Goal: Task Accomplishment & Management: Complete application form

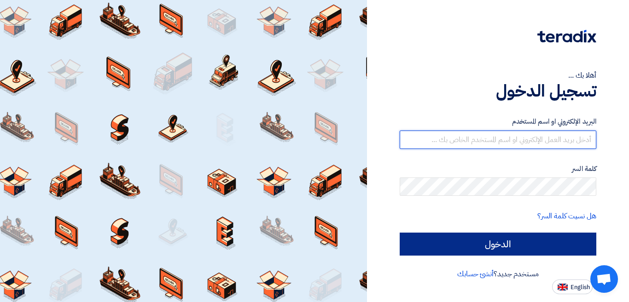
type input "[EMAIL_ADDRESS][DOMAIN_NAME]"
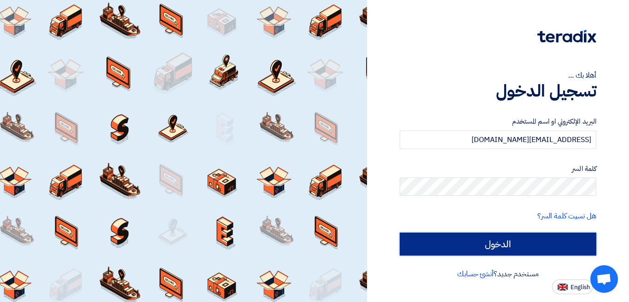
click at [533, 243] on input "الدخول" at bounding box center [498, 244] width 197 height 23
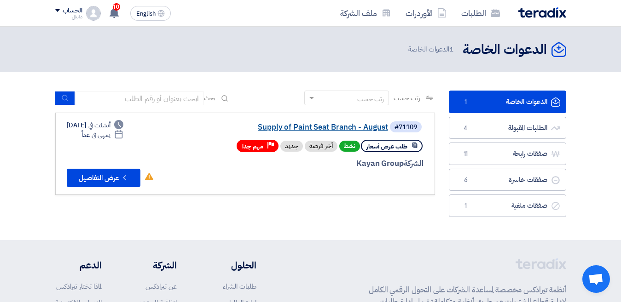
click at [344, 130] on link "Supply of Paint Seat Branch - August" at bounding box center [296, 127] width 184 height 8
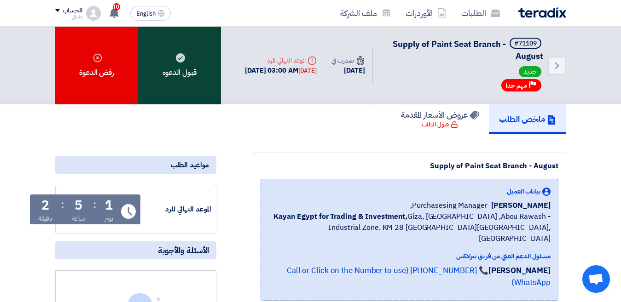
click at [180, 62] on use at bounding box center [180, 57] width 9 height 9
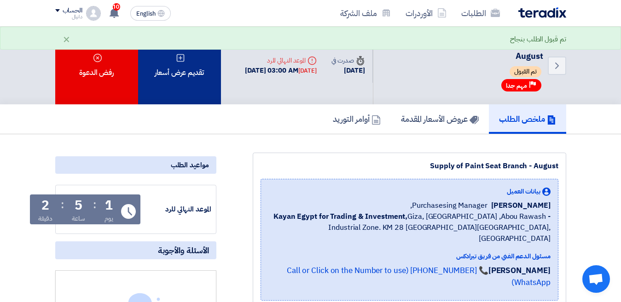
click at [186, 82] on div "تقديم عرض أسعار" at bounding box center [179, 66] width 83 height 78
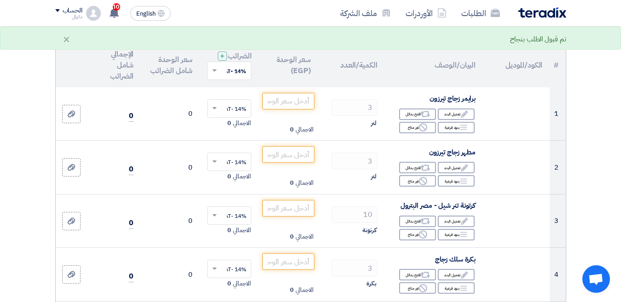
scroll to position [92, 0]
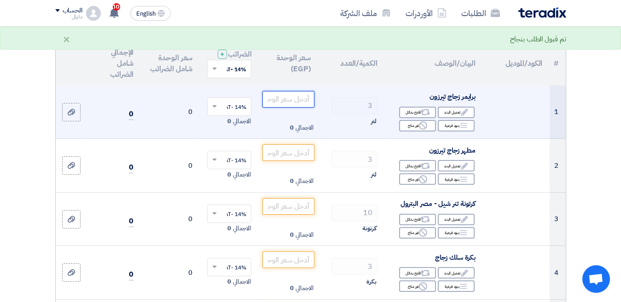
click at [307, 108] on input "number" at bounding box center [288, 99] width 52 height 17
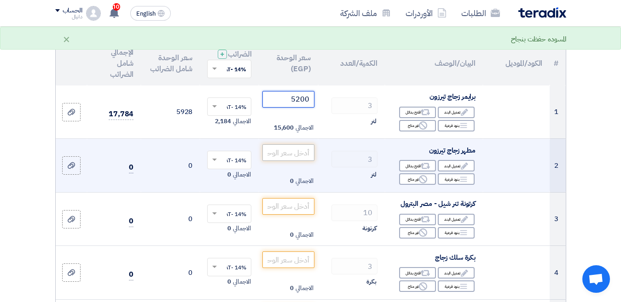
type input "5200"
click at [296, 159] on input "number" at bounding box center [288, 153] width 52 height 17
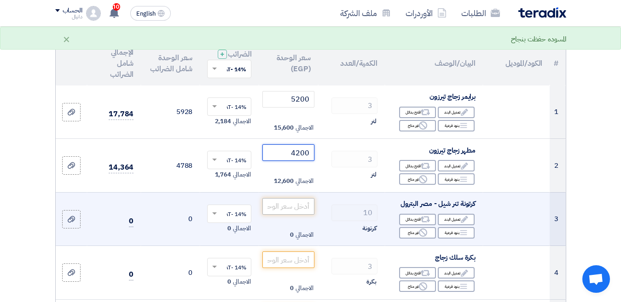
type input "4200"
click at [286, 215] on input "number" at bounding box center [288, 206] width 52 height 17
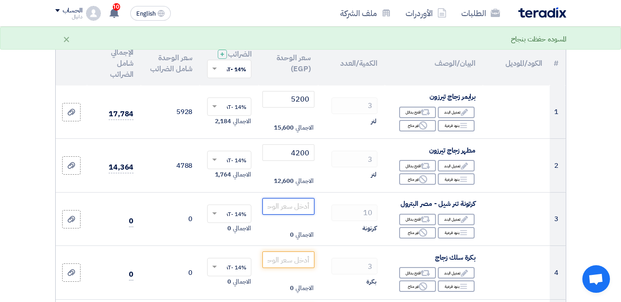
scroll to position [184, 0]
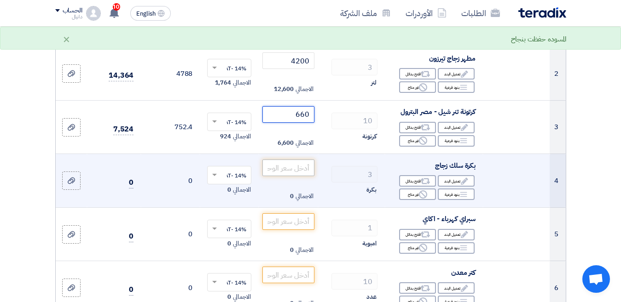
type input "660"
click at [300, 175] on input "number" at bounding box center [288, 168] width 52 height 17
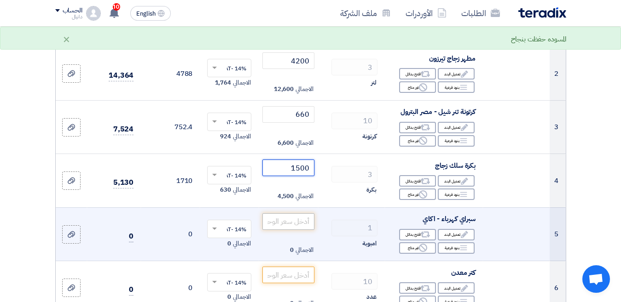
type input "1500"
click at [299, 230] on input "number" at bounding box center [288, 222] width 52 height 17
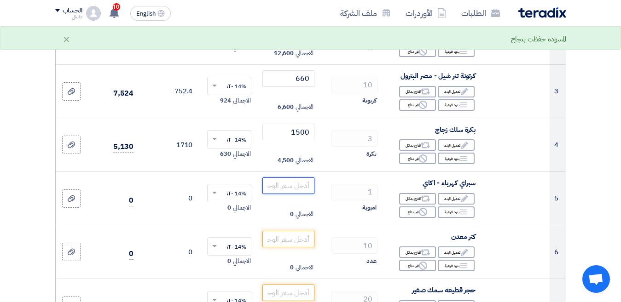
scroll to position [276, 0]
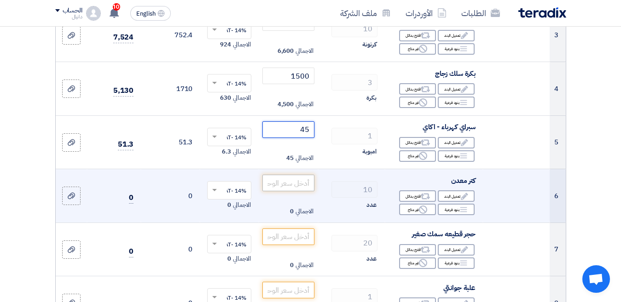
type input "45"
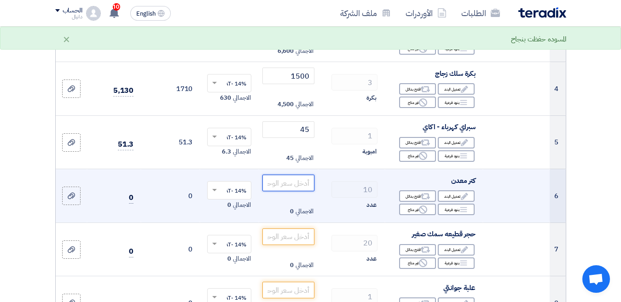
click at [308, 186] on input "number" at bounding box center [288, 183] width 52 height 17
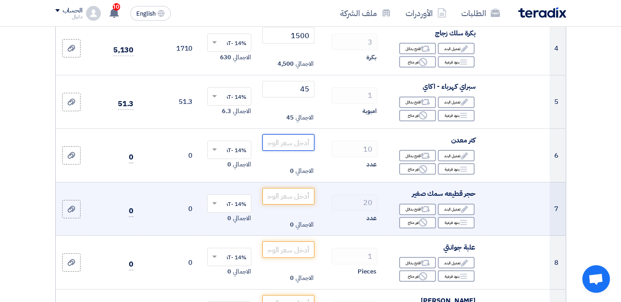
scroll to position [322, 0]
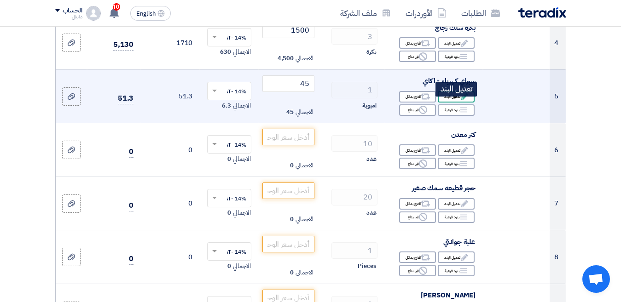
click at [456, 103] on div "Edit تعديل البند" at bounding box center [456, 97] width 37 height 12
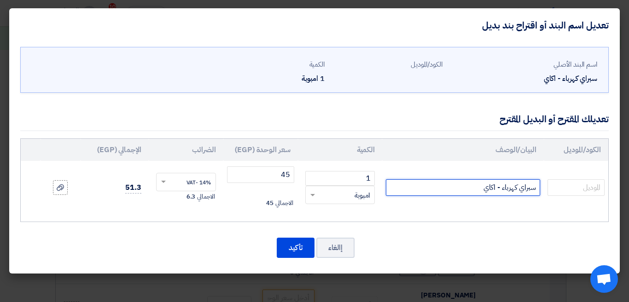
click at [460, 185] on input "سبراي كهرباء - اكاي" at bounding box center [463, 188] width 154 height 17
type input "سبراي كهرباء - اكاي كرتونه 12 عبوه"
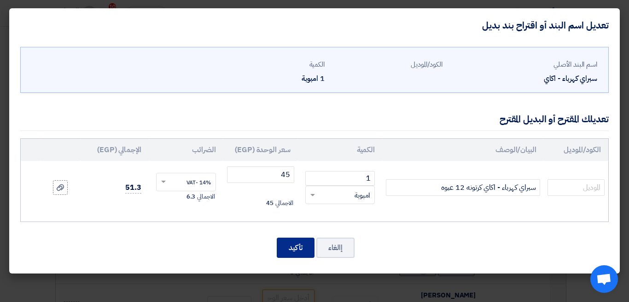
click at [301, 248] on button "تأكيد" at bounding box center [296, 248] width 38 height 20
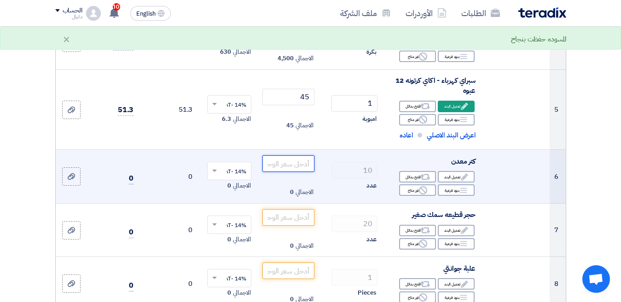
click at [287, 168] on input "number" at bounding box center [288, 164] width 52 height 17
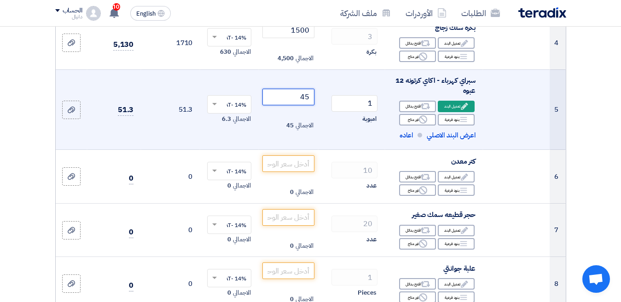
click at [303, 105] on input "45" at bounding box center [288, 97] width 52 height 17
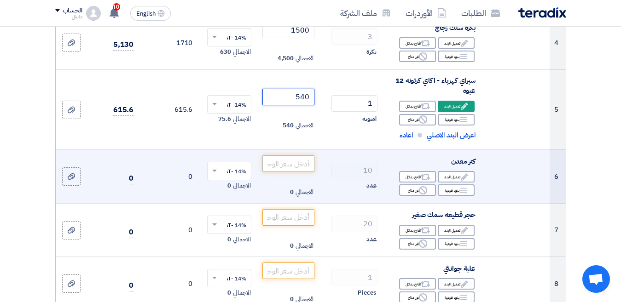
type input "540"
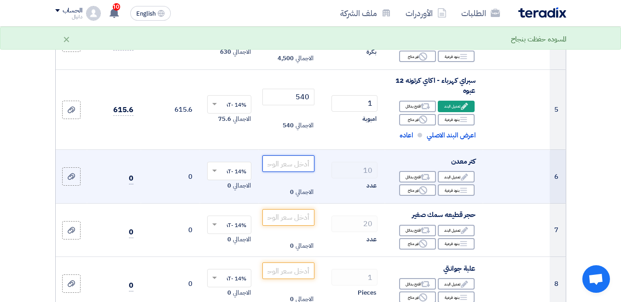
click at [284, 172] on input "number" at bounding box center [288, 164] width 52 height 17
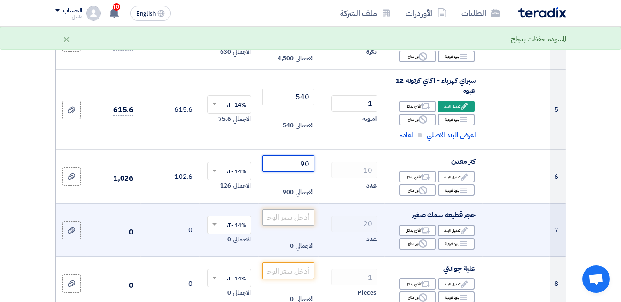
type input "90"
click at [300, 220] on input "number" at bounding box center [288, 217] width 52 height 17
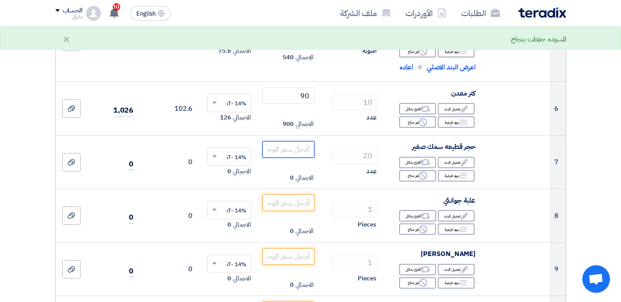
scroll to position [398, 0]
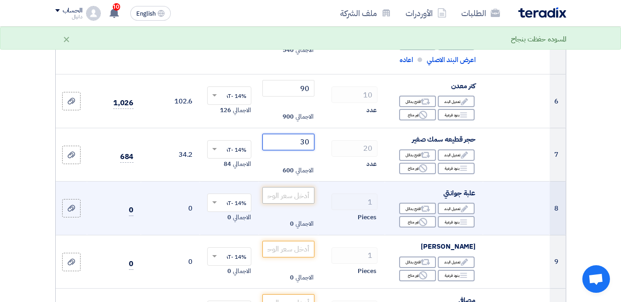
type input "30"
click at [300, 202] on input "number" at bounding box center [288, 195] width 52 height 17
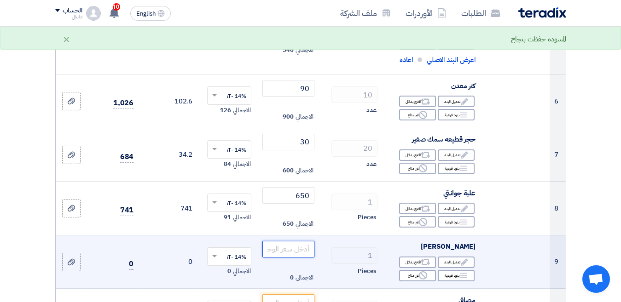
click at [300, 258] on input "number" at bounding box center [288, 249] width 52 height 17
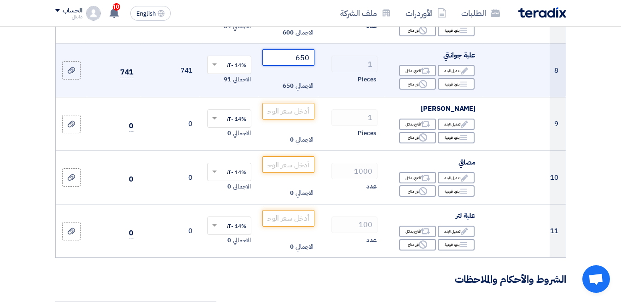
click at [297, 65] on input "650" at bounding box center [288, 57] width 52 height 17
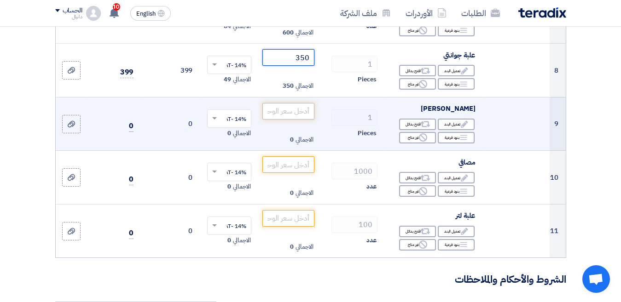
type input "350"
click at [299, 120] on input "number" at bounding box center [288, 111] width 52 height 17
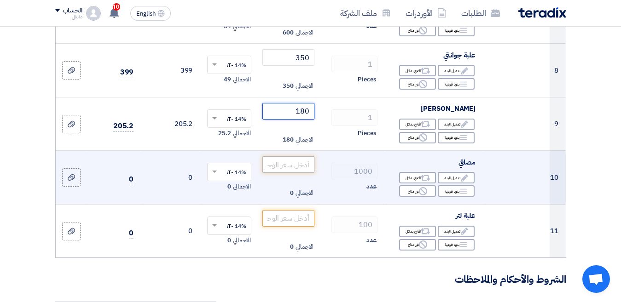
type input "180"
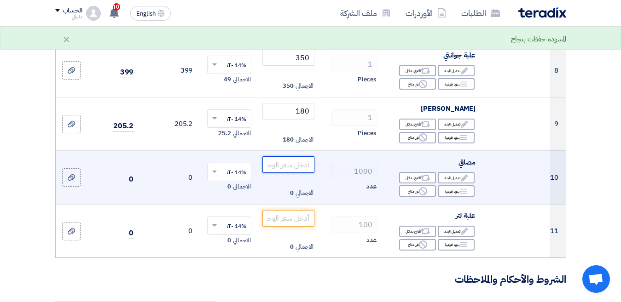
click at [304, 173] on input "number" at bounding box center [288, 164] width 52 height 17
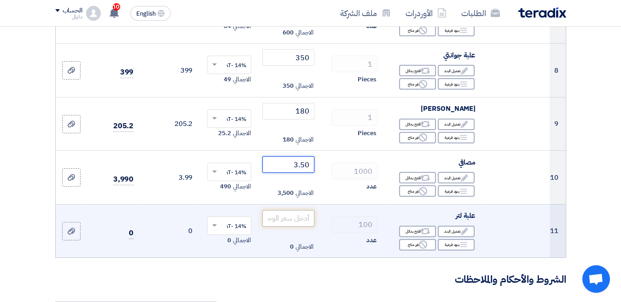
type input "3.50"
click at [300, 227] on input "number" at bounding box center [288, 218] width 52 height 17
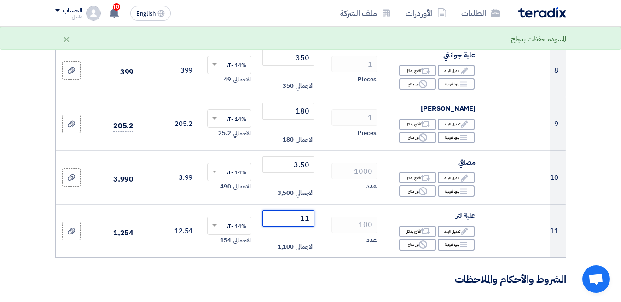
type input "11"
click at [604, 190] on section "تفاصيل الطلب # الكود/الموديل البيان/الوصف الكمية/العدد سعر الوحدة (EGP) الضرائب…" at bounding box center [310, 166] width 621 height 1233
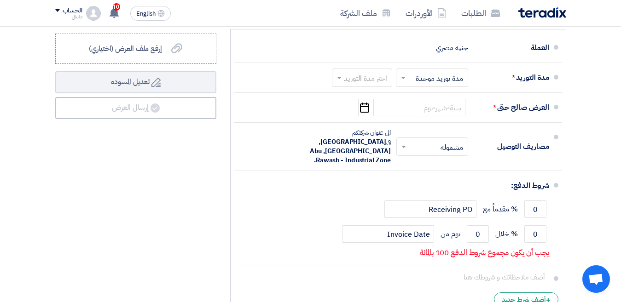
scroll to position [926, 0]
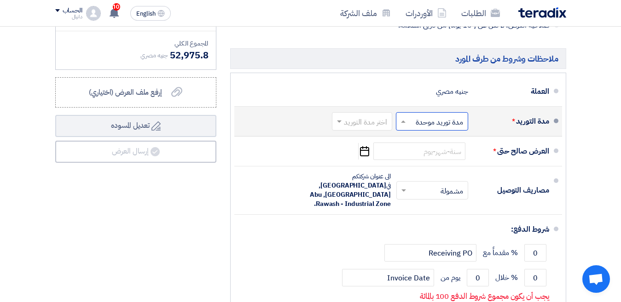
click at [421, 129] on input "text" at bounding box center [430, 122] width 68 height 13
click at [366, 129] on input "text" at bounding box center [360, 122] width 56 height 13
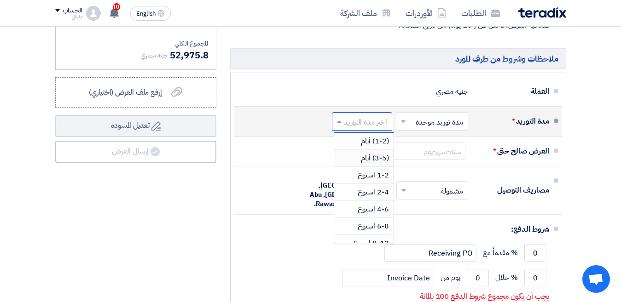
click at [369, 161] on span "(3-5) أيام" at bounding box center [375, 158] width 28 height 11
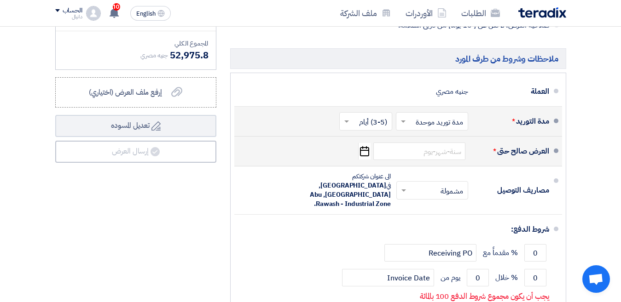
click at [362, 160] on icon "Pick a date" at bounding box center [364, 151] width 12 height 17
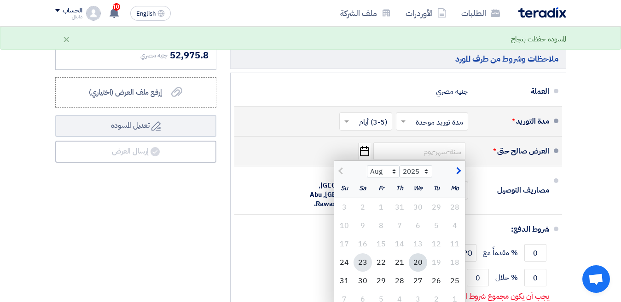
click at [364, 268] on div "23" at bounding box center [363, 263] width 18 height 18
type input "[DATE]"
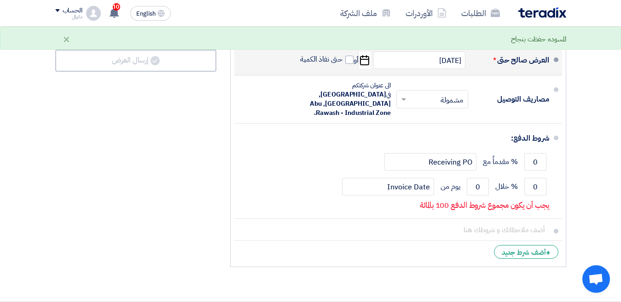
scroll to position [1018, 0]
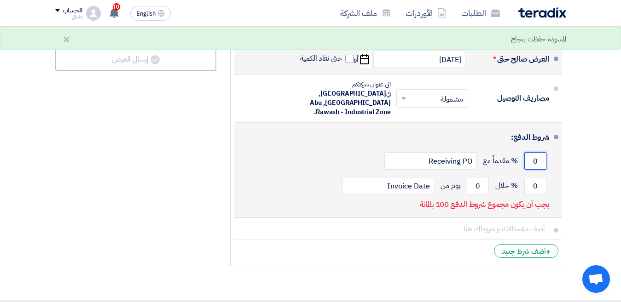
drag, startPoint x: 533, startPoint y: 150, endPoint x: 542, endPoint y: 151, distance: 8.8
click at [542, 152] on input "0" at bounding box center [535, 160] width 22 height 17
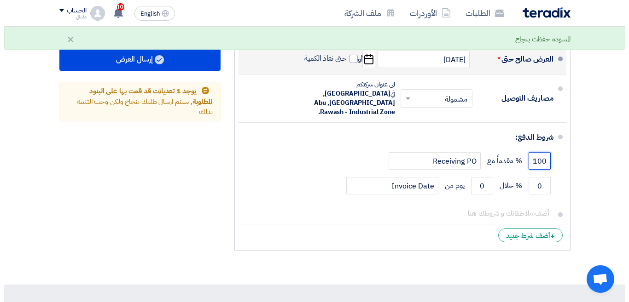
scroll to position [880, 0]
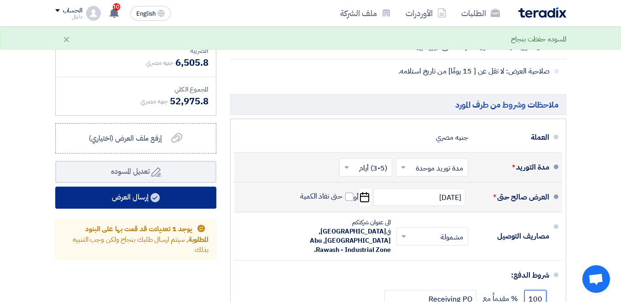
type input "100"
click at [143, 201] on button "إرسال العرض" at bounding box center [135, 198] width 161 height 22
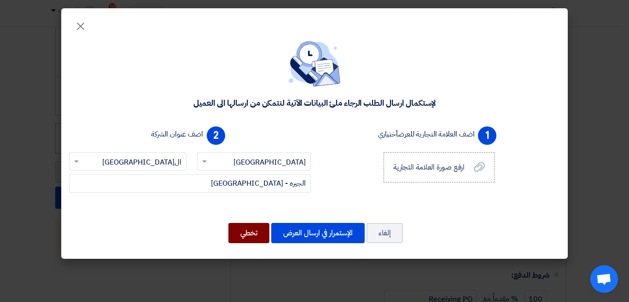
click at [243, 234] on button "تخطي" at bounding box center [248, 233] width 41 height 20
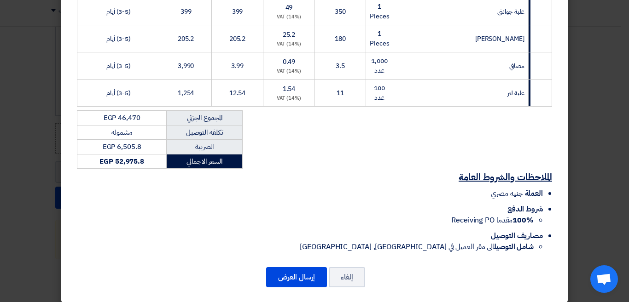
scroll to position [378, 0]
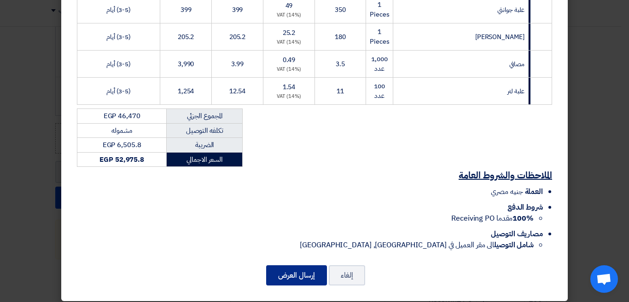
click at [300, 267] on button "إرسال العرض" at bounding box center [296, 276] width 61 height 20
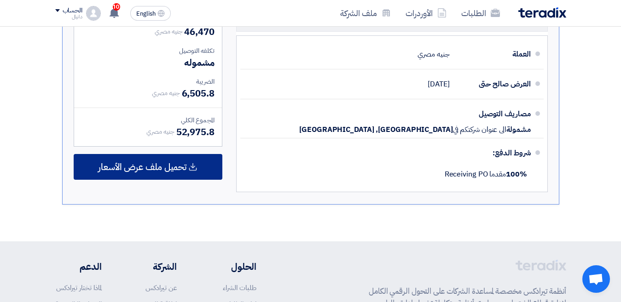
scroll to position [724, 0]
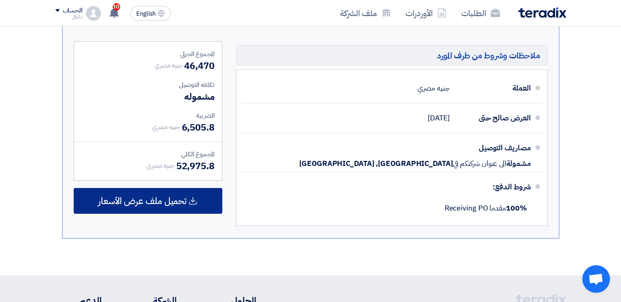
click at [168, 201] on span "تحميل ملف عرض الأسعار" at bounding box center [142, 201] width 88 height 8
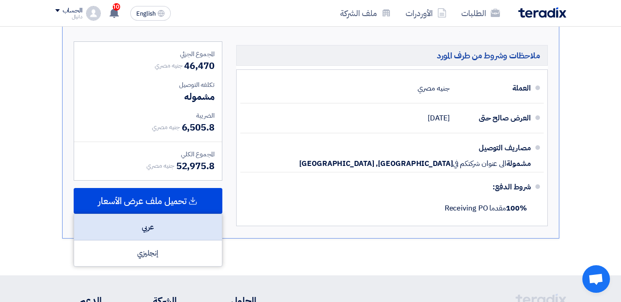
click at [165, 232] on div "عربي" at bounding box center [148, 227] width 148 height 26
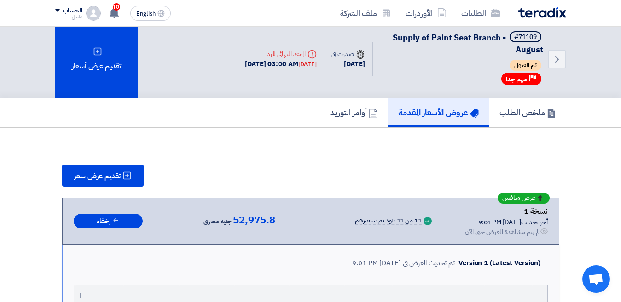
scroll to position [0, 0]
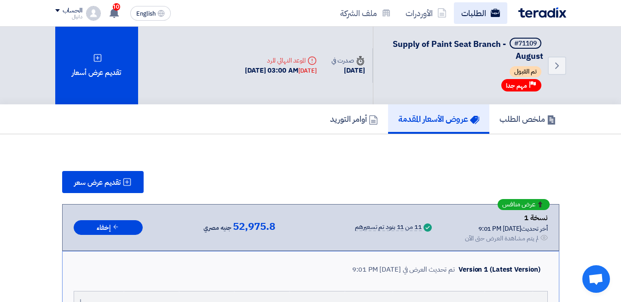
click at [475, 13] on link "الطلبات" at bounding box center [480, 13] width 53 height 22
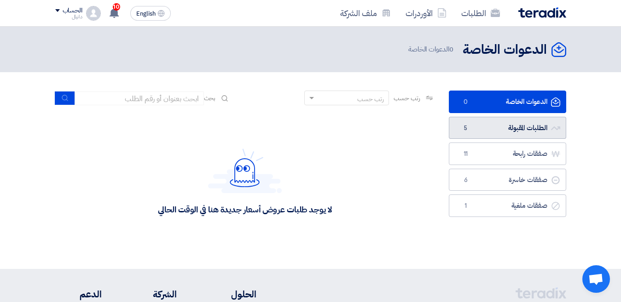
click at [527, 128] on link "الطلبات المقبولة الطلبات المقبولة 5" at bounding box center [507, 128] width 117 height 23
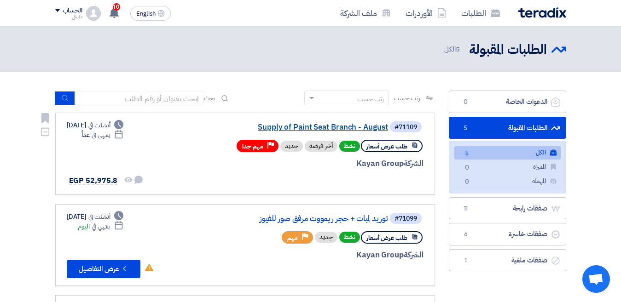
click at [368, 128] on link "Supply of Paint Seat Branch - August" at bounding box center [296, 127] width 184 height 8
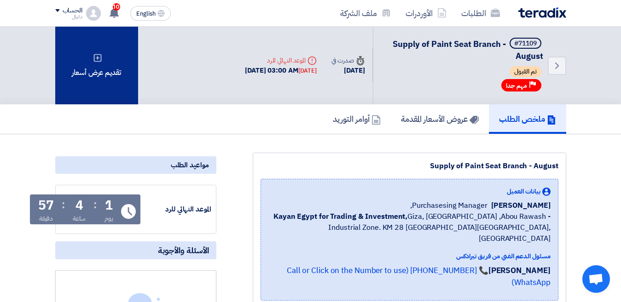
click at [93, 72] on div "تقديم عرض أسعار" at bounding box center [96, 66] width 83 height 78
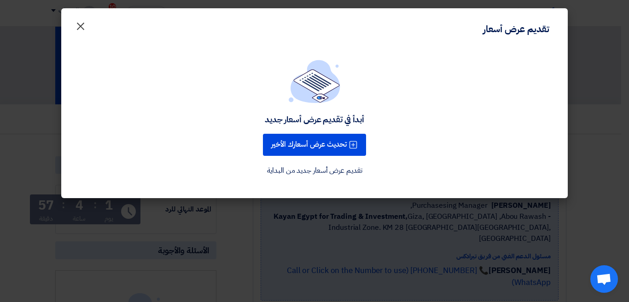
click at [82, 27] on span "×" at bounding box center [80, 26] width 11 height 28
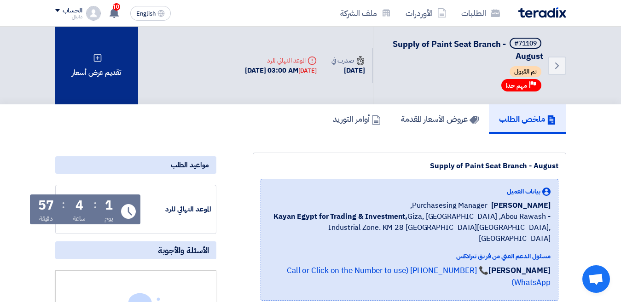
click at [123, 68] on div "تقديم عرض أسعار" at bounding box center [96, 66] width 83 height 78
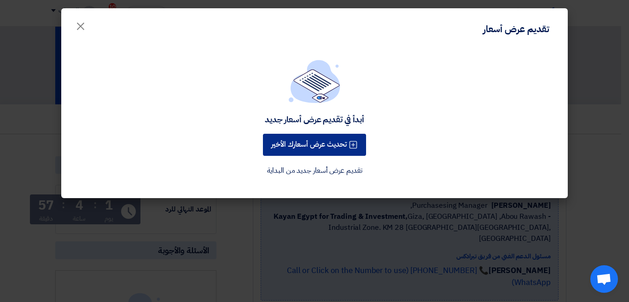
click at [340, 146] on button "تحديث عرض أسعارك الأخير" at bounding box center [314, 145] width 103 height 22
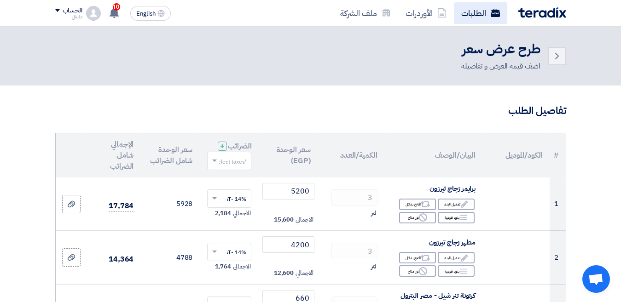
click at [476, 13] on link "الطلبات" at bounding box center [480, 13] width 53 height 22
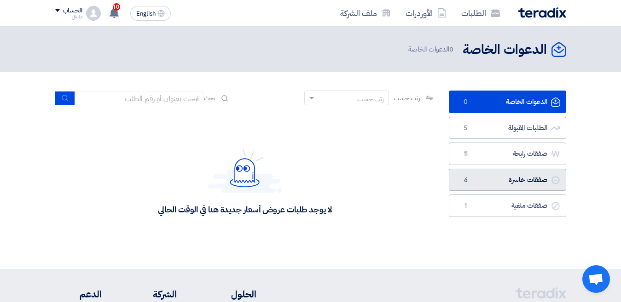
click at [539, 176] on link "صفقات خاسرة صفقات خاسرة 6" at bounding box center [507, 180] width 117 height 23
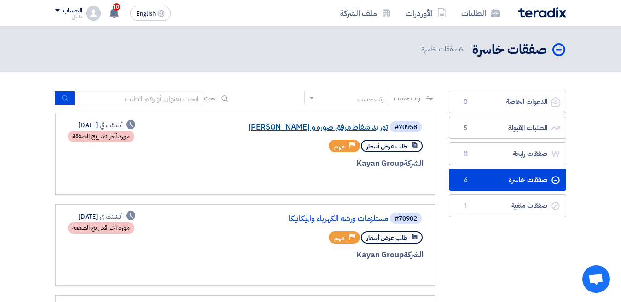
click at [344, 126] on link "توريد شفاط مرفق صوره و لينك" at bounding box center [296, 127] width 184 height 8
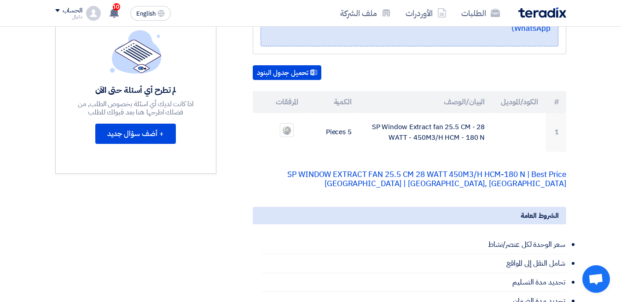
scroll to position [230, 0]
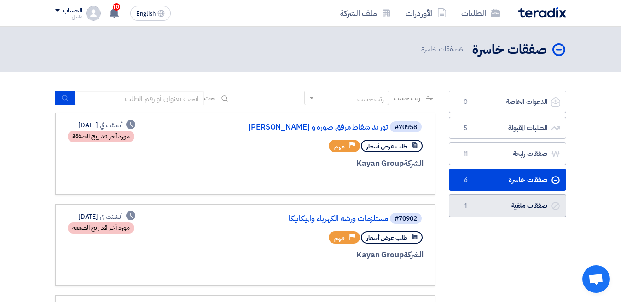
click at [534, 210] on link "صفقات ملغية صفقات ملغية 1" at bounding box center [507, 206] width 117 height 23
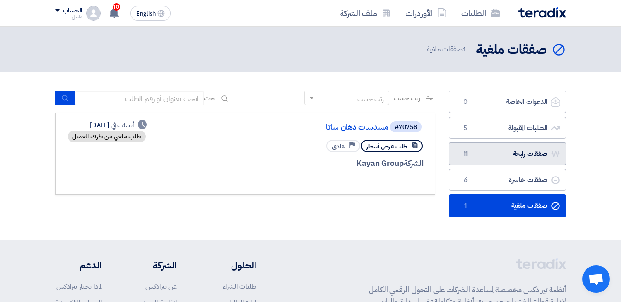
click at [529, 154] on link "صفقات رابحة صفقات رابحة 11" at bounding box center [507, 154] width 117 height 23
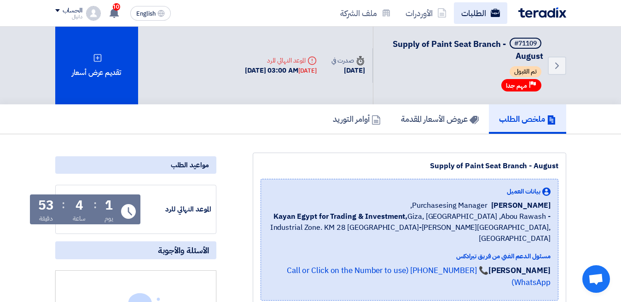
click at [481, 15] on link "الطلبات" at bounding box center [480, 13] width 53 height 22
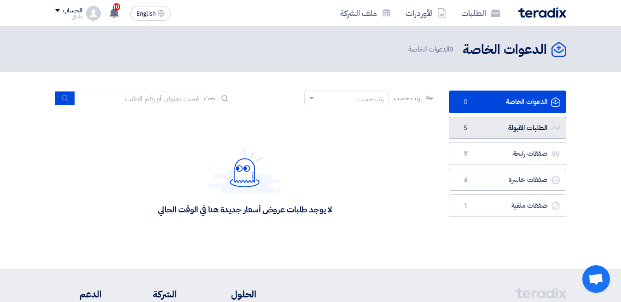
click at [542, 129] on link "الطلبات المقبولة الطلبات المقبولة 5" at bounding box center [507, 128] width 117 height 23
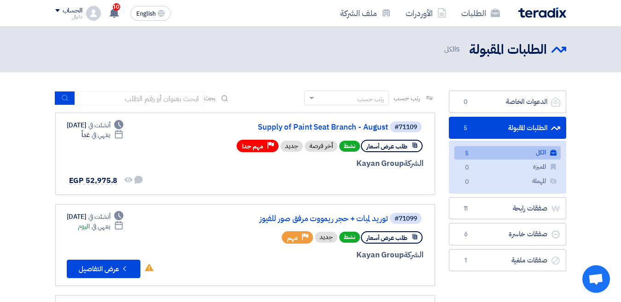
click at [507, 154] on link "الكل الكل 5" at bounding box center [507, 152] width 106 height 13
click at [358, 220] on link "توريد لمبات + حجر ريمووت مرفق صور للفيوز" at bounding box center [296, 219] width 184 height 8
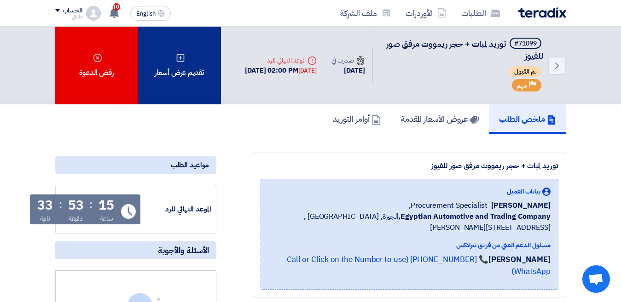
click at [190, 73] on div "تقديم عرض أسعار" at bounding box center [179, 66] width 83 height 78
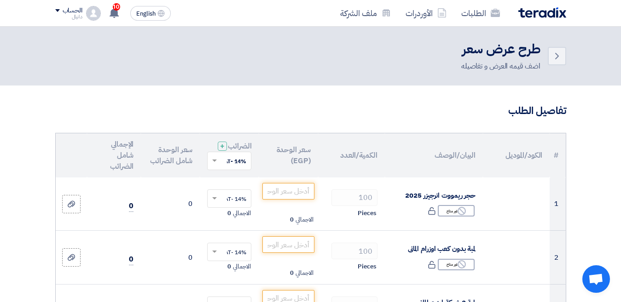
scroll to position [92, 0]
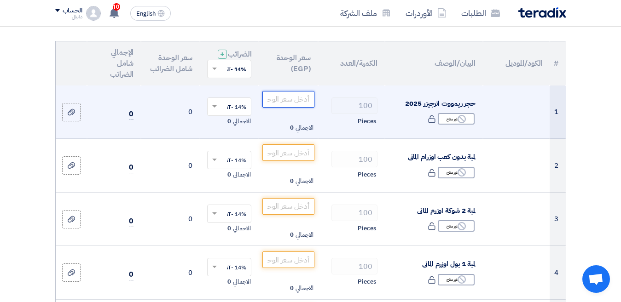
click at [296, 107] on input "number" at bounding box center [288, 99] width 52 height 17
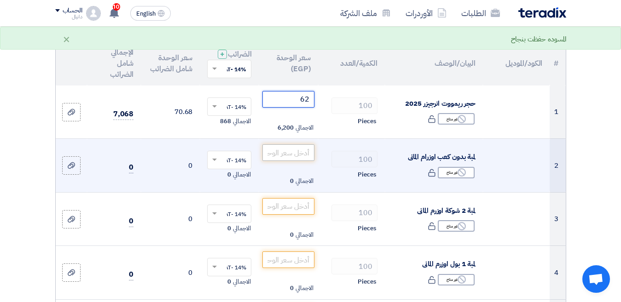
type input "62"
click at [305, 156] on input "number" at bounding box center [288, 153] width 52 height 17
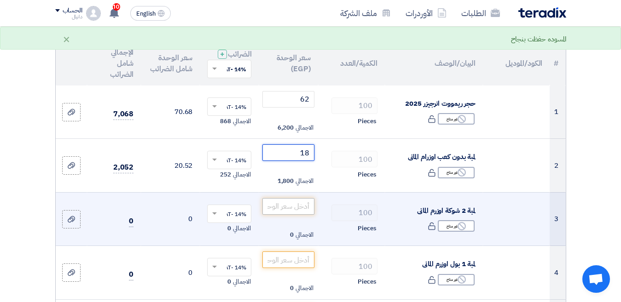
type input "18"
click at [280, 205] on input "number" at bounding box center [288, 206] width 52 height 17
click at [280, 210] on input "number" at bounding box center [288, 206] width 52 height 17
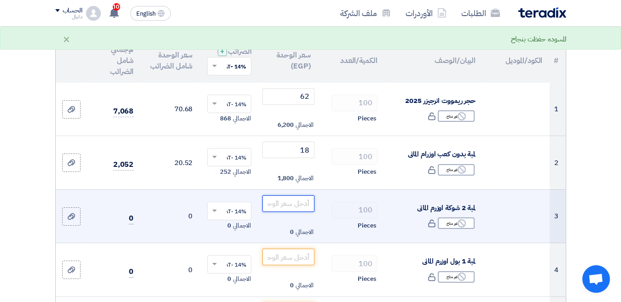
scroll to position [184, 0]
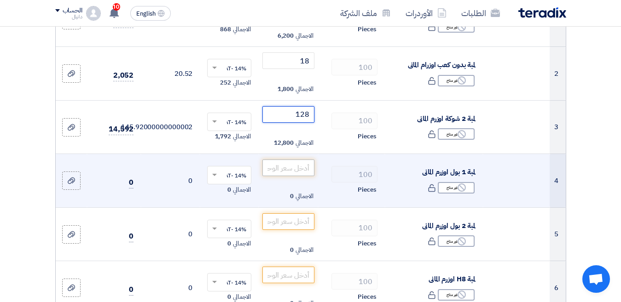
type input "128"
click at [291, 169] on input "number" at bounding box center [288, 168] width 52 height 17
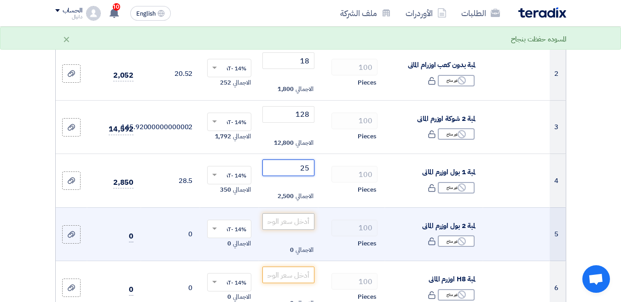
type input "25"
click at [289, 230] on input "number" at bounding box center [288, 222] width 52 height 17
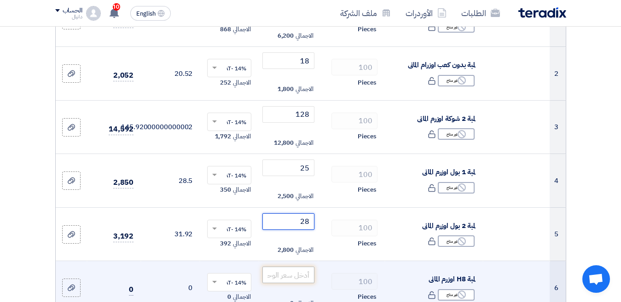
type input "28"
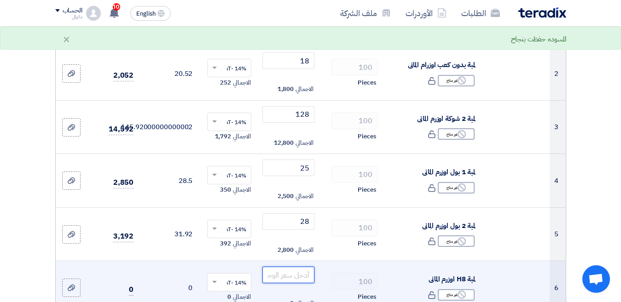
click at [290, 280] on input "number" at bounding box center [288, 275] width 52 height 17
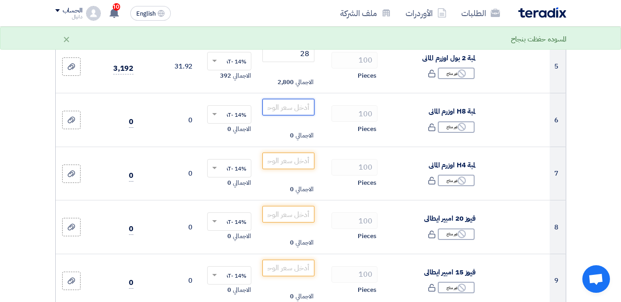
scroll to position [368, 0]
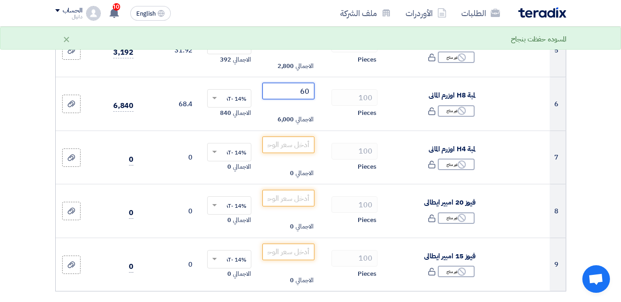
type input "6"
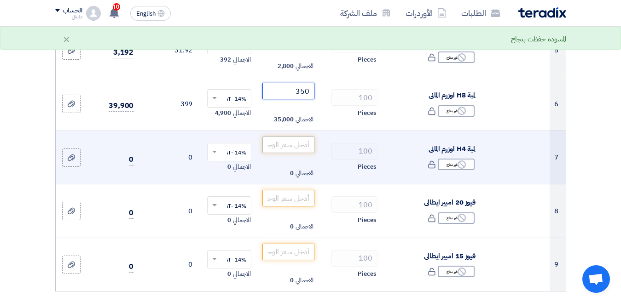
type input "350"
drag, startPoint x: 307, startPoint y: 154, endPoint x: 424, endPoint y: 175, distance: 119.3
click at [306, 153] on input "number" at bounding box center [288, 145] width 52 height 17
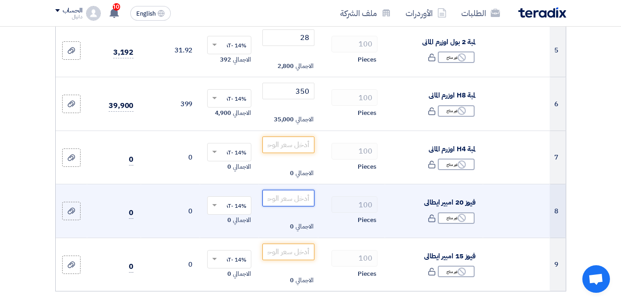
click at [305, 207] on input "number" at bounding box center [288, 198] width 52 height 17
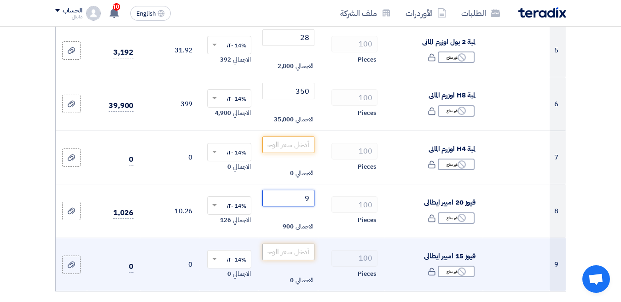
type input "9"
click at [299, 259] on input "number" at bounding box center [288, 252] width 52 height 17
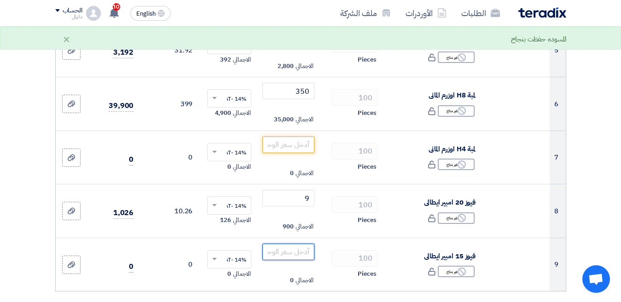
scroll to position [460, 0]
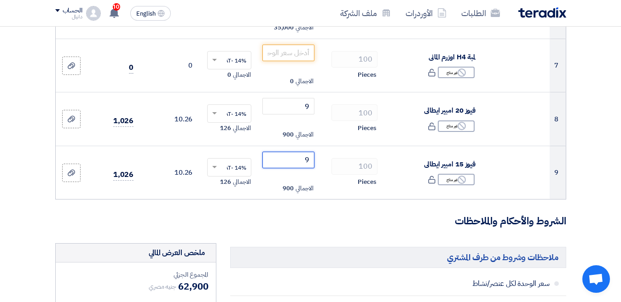
type input "9"
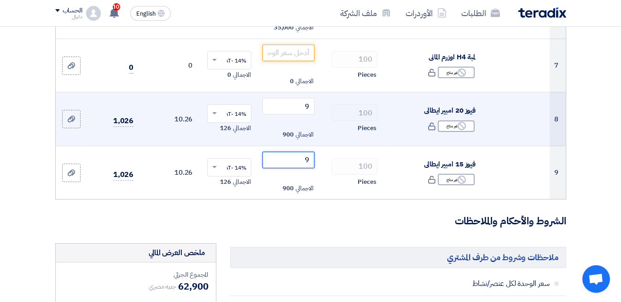
scroll to position [368, 0]
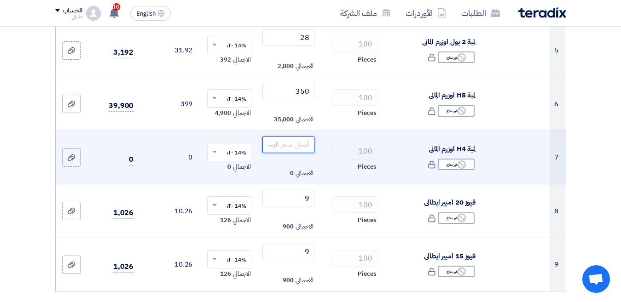
click at [297, 153] on input "number" at bounding box center [288, 145] width 52 height 17
click at [306, 153] on input "85" at bounding box center [288, 145] width 52 height 17
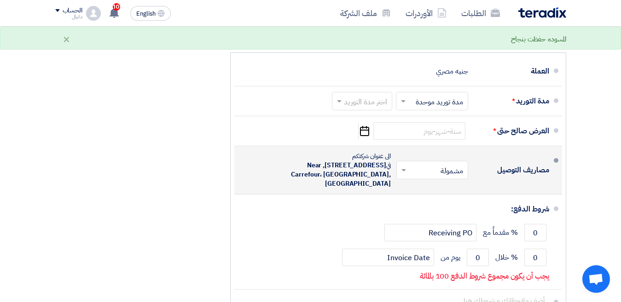
scroll to position [875, 0]
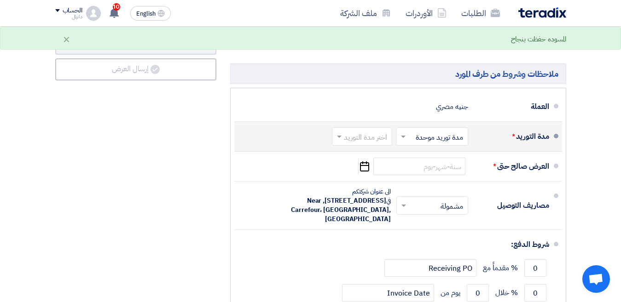
type input "100"
click at [400, 141] on span at bounding box center [402, 136] width 12 height 9
click at [369, 139] on input "text" at bounding box center [360, 137] width 56 height 13
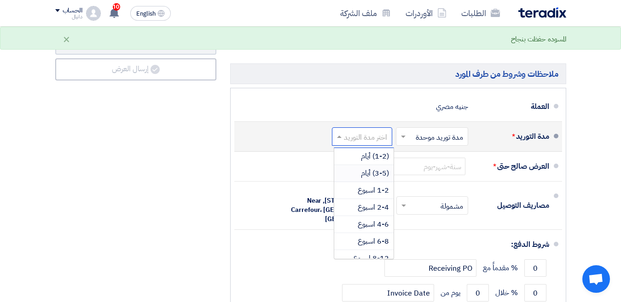
click at [364, 179] on span "(3-5) أيام" at bounding box center [375, 173] width 28 height 11
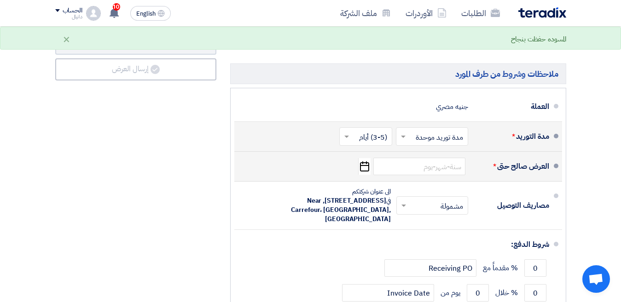
click at [362, 175] on icon "Pick a date" at bounding box center [364, 166] width 12 height 17
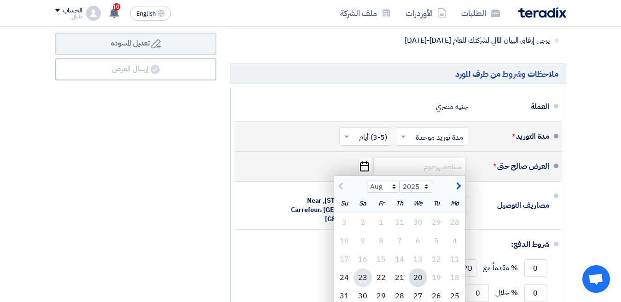
click at [364, 287] on div "23" at bounding box center [363, 278] width 18 height 18
type input "[DATE]"
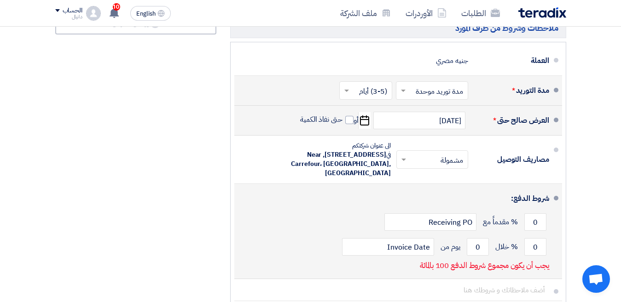
scroll to position [1059, 0]
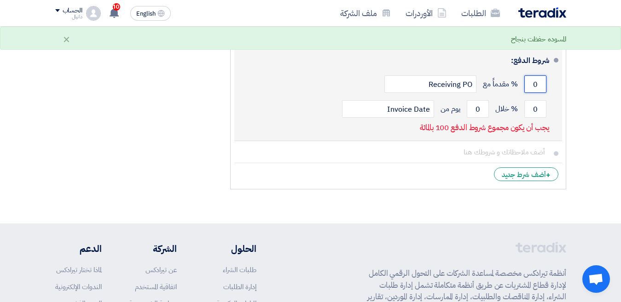
drag, startPoint x: 534, startPoint y: 88, endPoint x: 539, endPoint y: 87, distance: 5.5
click at [539, 87] on input "0" at bounding box center [535, 83] width 22 height 17
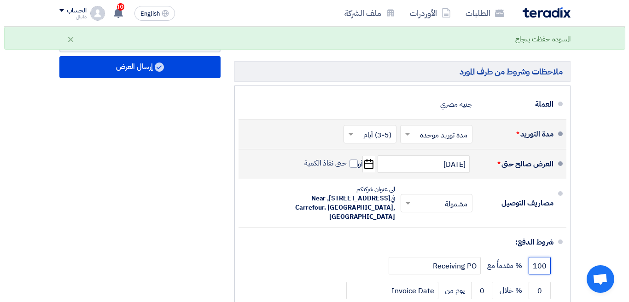
scroll to position [875, 0]
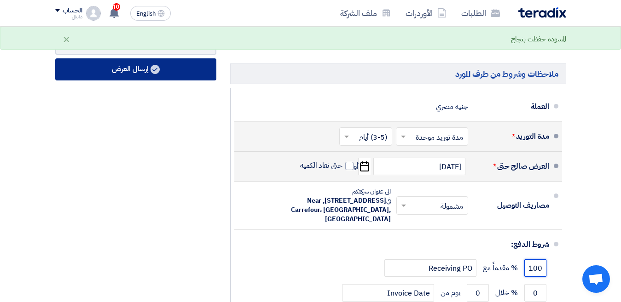
type input "100"
click at [157, 74] on use at bounding box center [155, 69] width 9 height 9
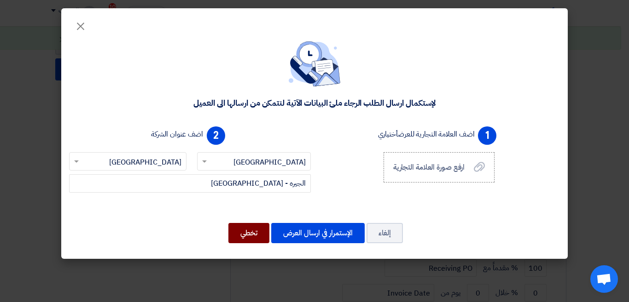
click at [251, 236] on button "تخطي" at bounding box center [248, 233] width 41 height 20
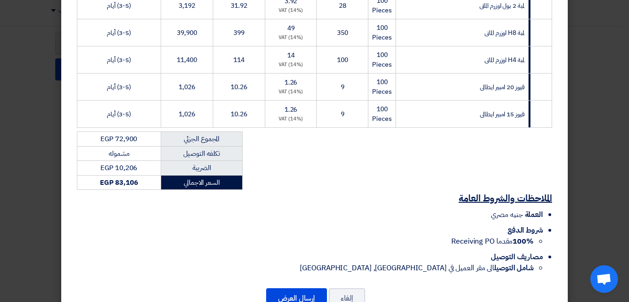
scroll to position [322, 0]
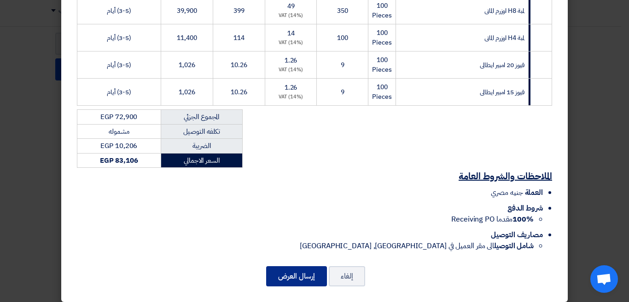
click at [299, 268] on button "إرسال العرض" at bounding box center [296, 277] width 61 height 20
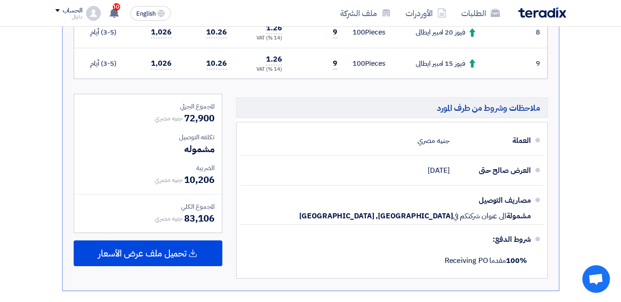
scroll to position [609, 0]
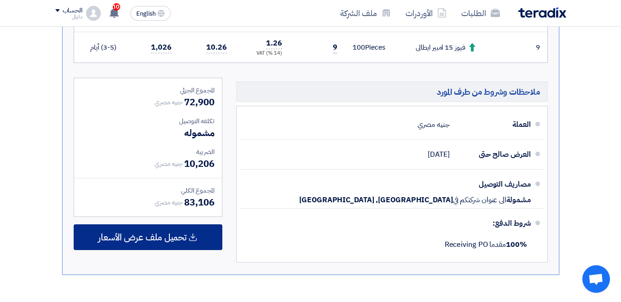
click at [170, 242] on span "تحميل ملف عرض الأسعار" at bounding box center [142, 237] width 88 height 8
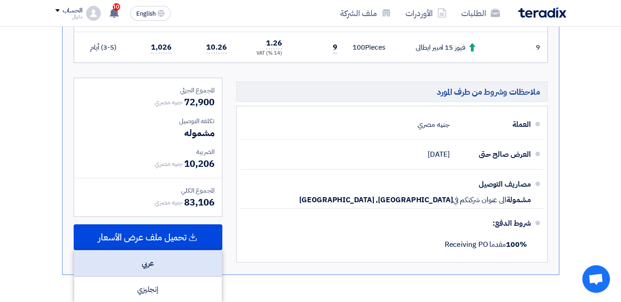
click at [160, 272] on div "عربي" at bounding box center [148, 264] width 148 height 26
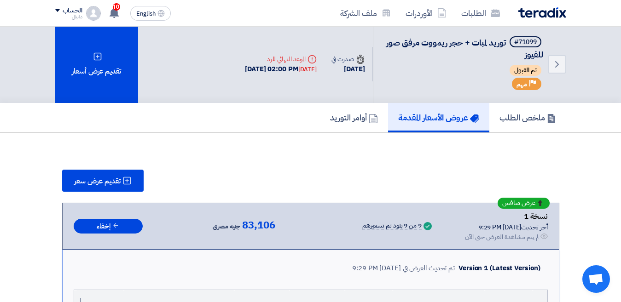
scroll to position [0, 0]
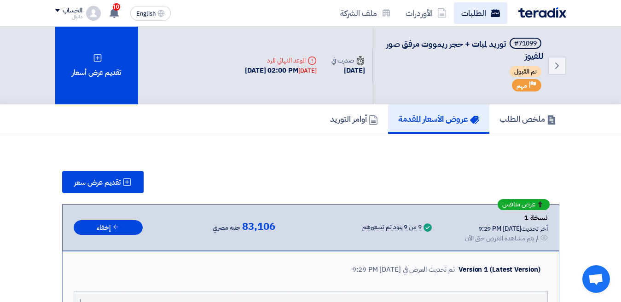
click at [475, 13] on link "الطلبات" at bounding box center [480, 13] width 53 height 22
